Goal: Task Accomplishment & Management: Use online tool/utility

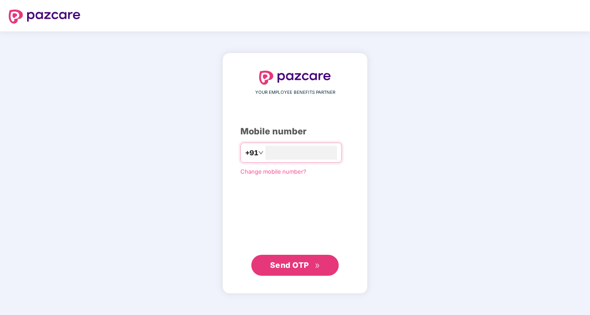
type input "**********"
click at [284, 263] on span "Send OTP" at bounding box center [289, 265] width 39 height 9
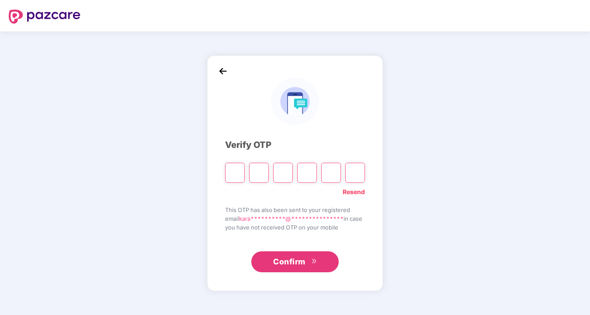
type input "*"
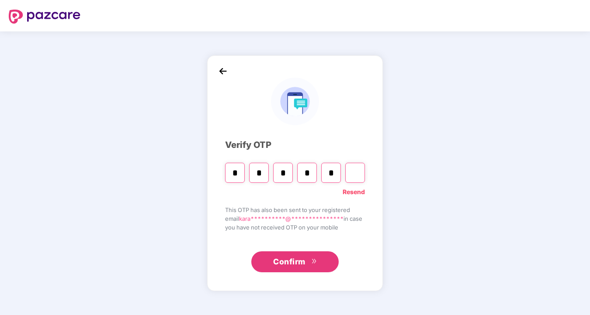
type input "*"
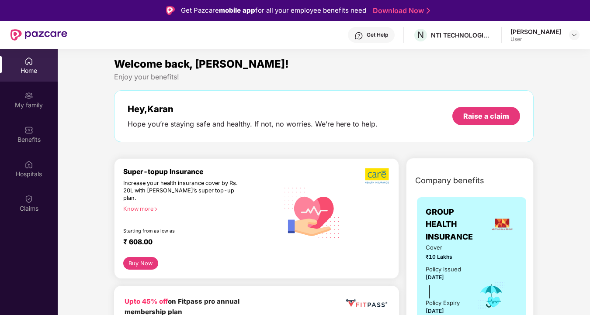
click at [567, 35] on div "[PERSON_NAME] User" at bounding box center [544, 35] width 69 height 15
click at [572, 35] on img at bounding box center [574, 34] width 7 height 7
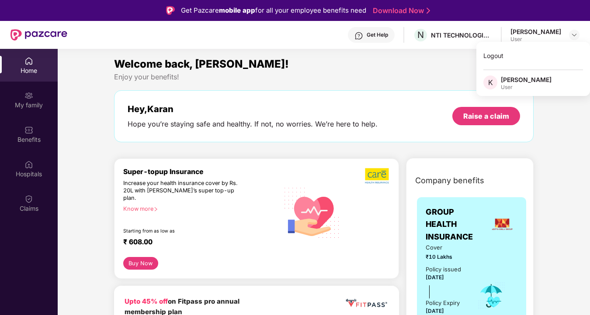
click at [373, 78] on div "Enjoy your benefits!" at bounding box center [324, 77] width 420 height 9
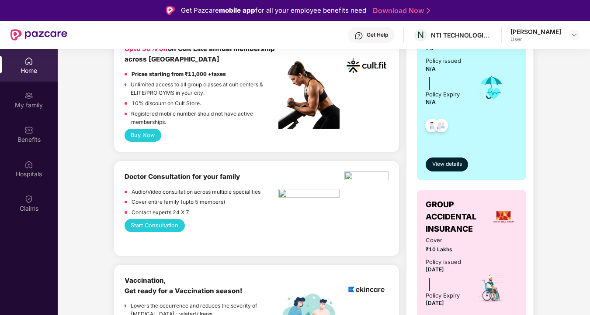
scroll to position [395, 0]
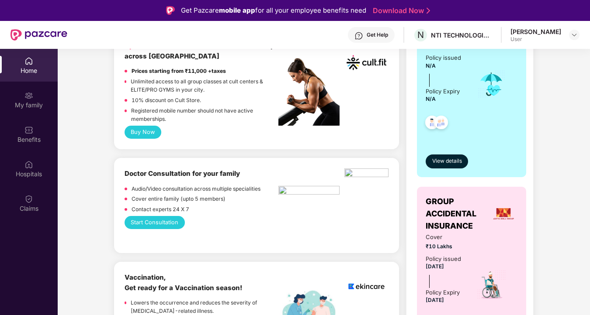
click at [167, 216] on button "Start Consultation" at bounding box center [155, 222] width 60 height 13
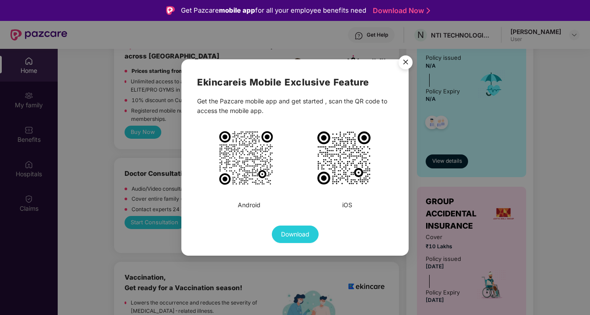
click at [410, 61] on img "Close" at bounding box center [405, 64] width 24 height 24
